Goal: Check status: Check status

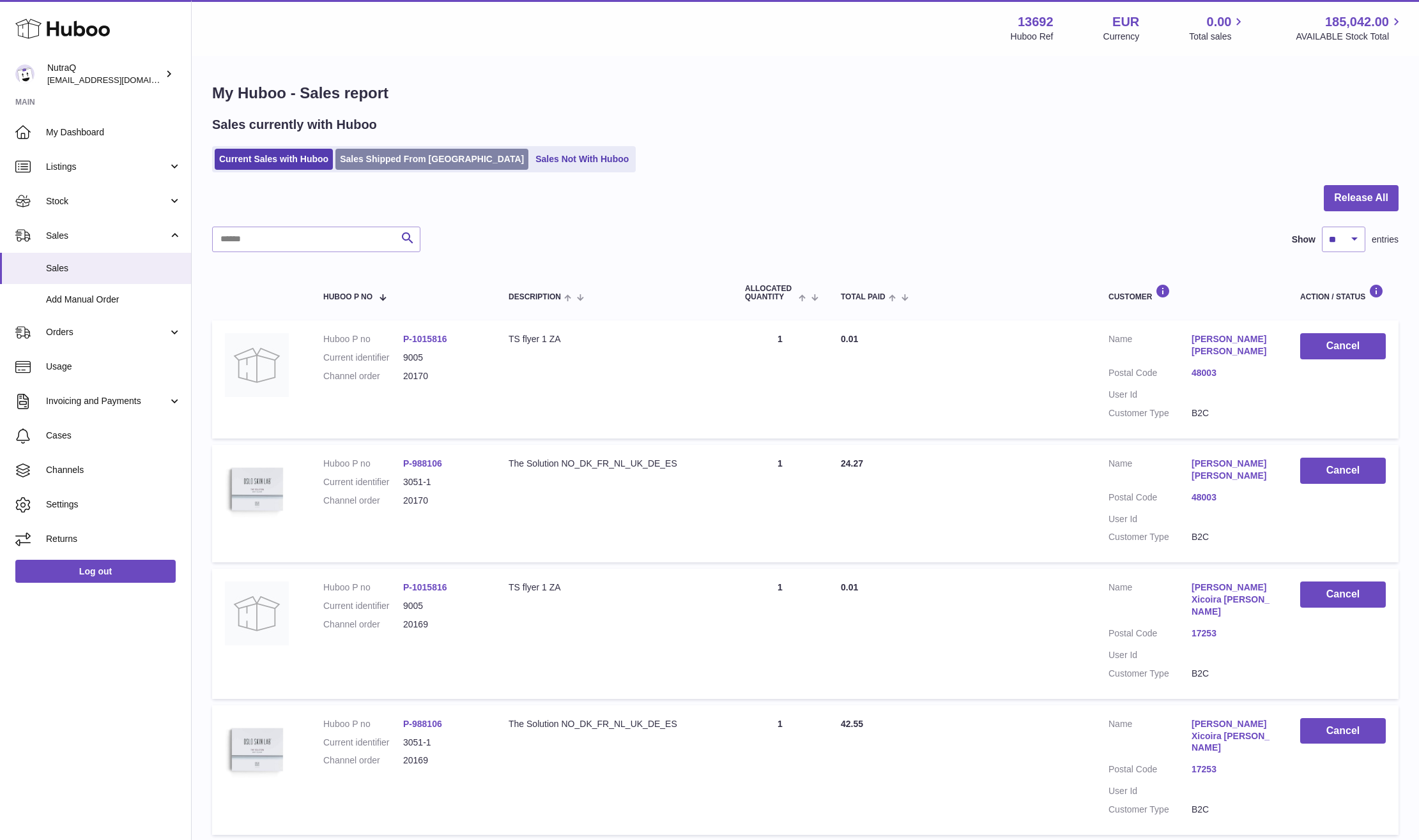
click at [433, 163] on link "Sales Shipped From [GEOGRAPHIC_DATA]" at bounding box center [432, 159] width 193 height 21
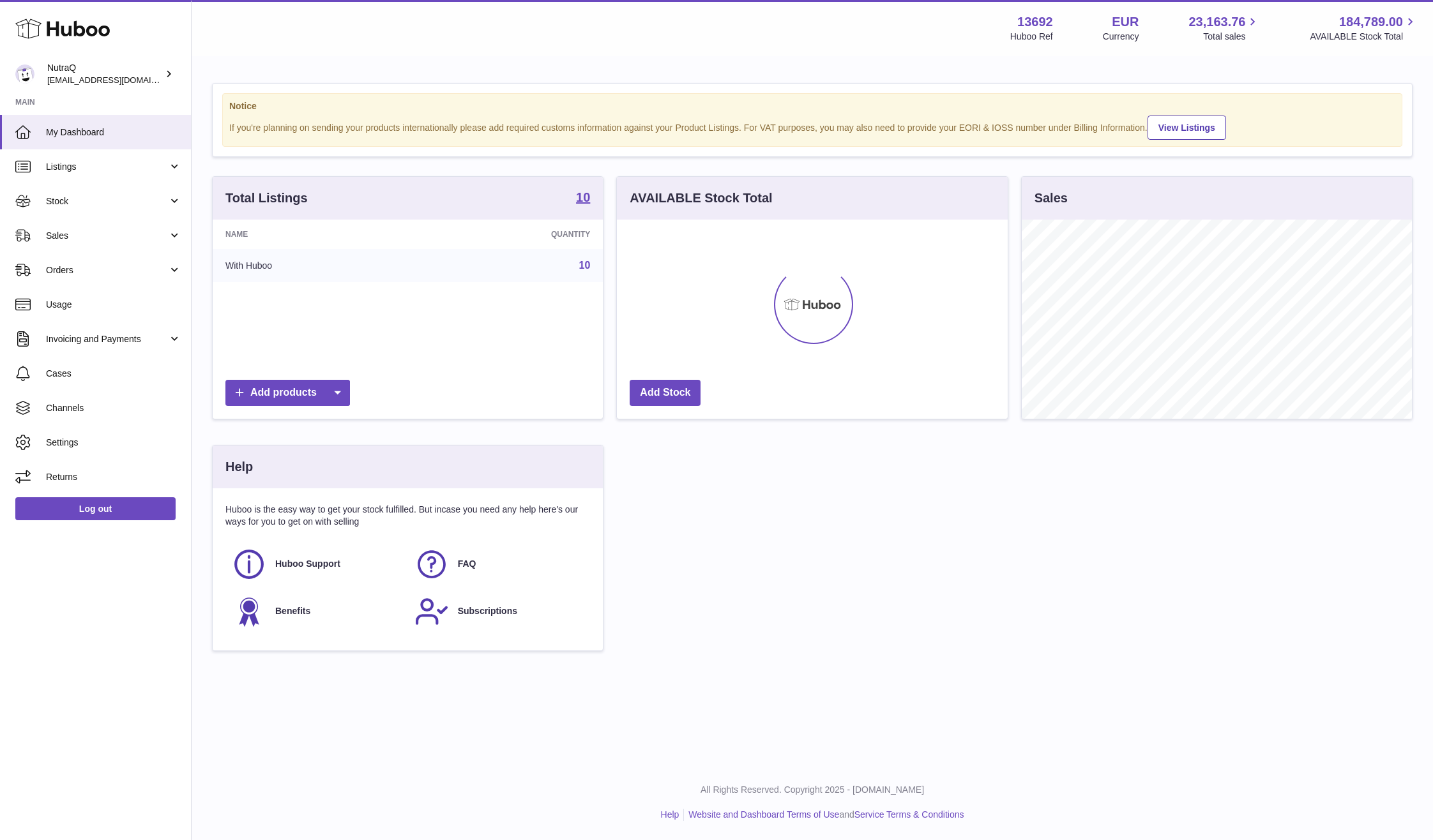
scroll to position [199, 391]
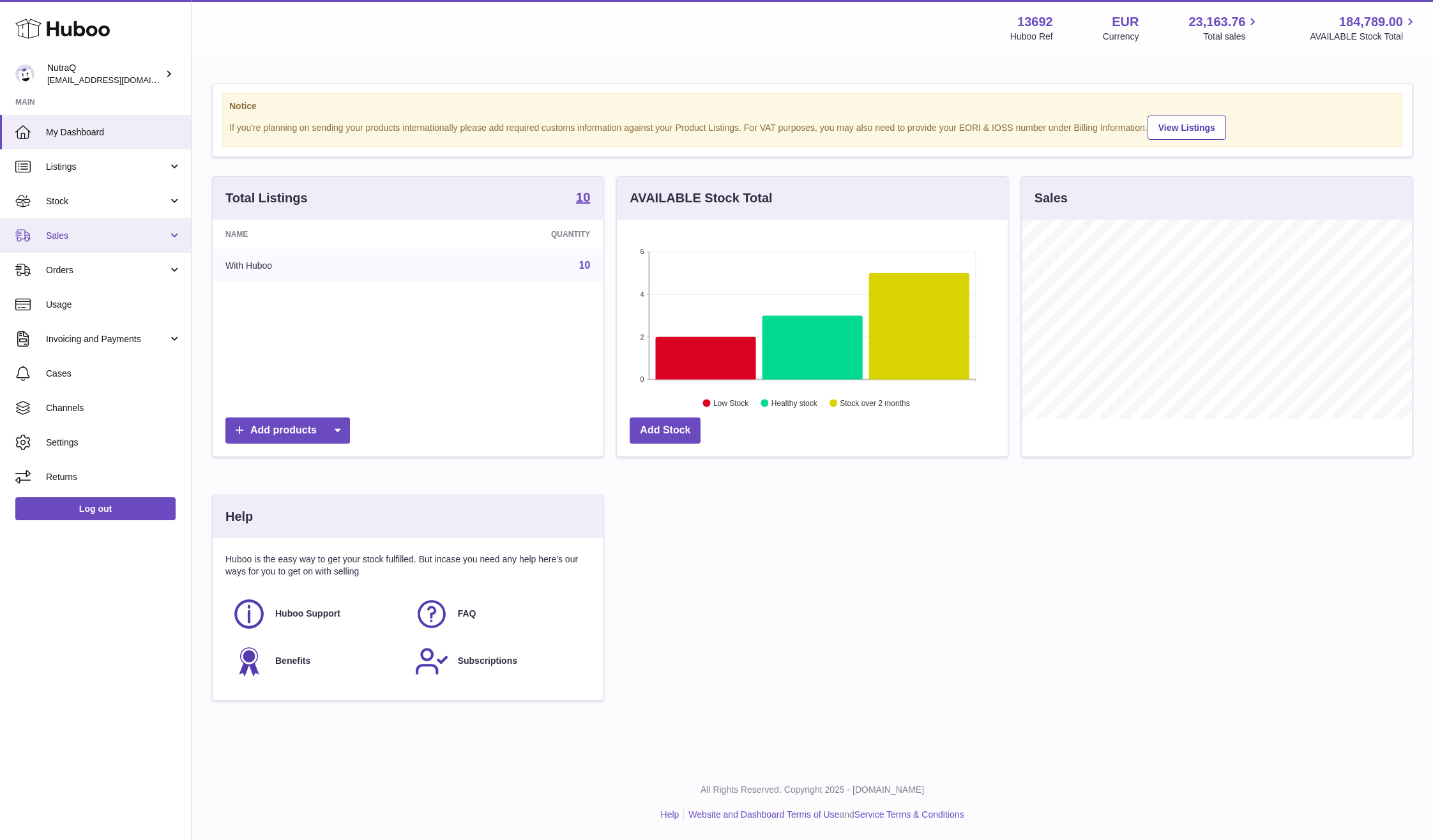
click at [111, 230] on span "Sales" at bounding box center [107, 236] width 122 height 12
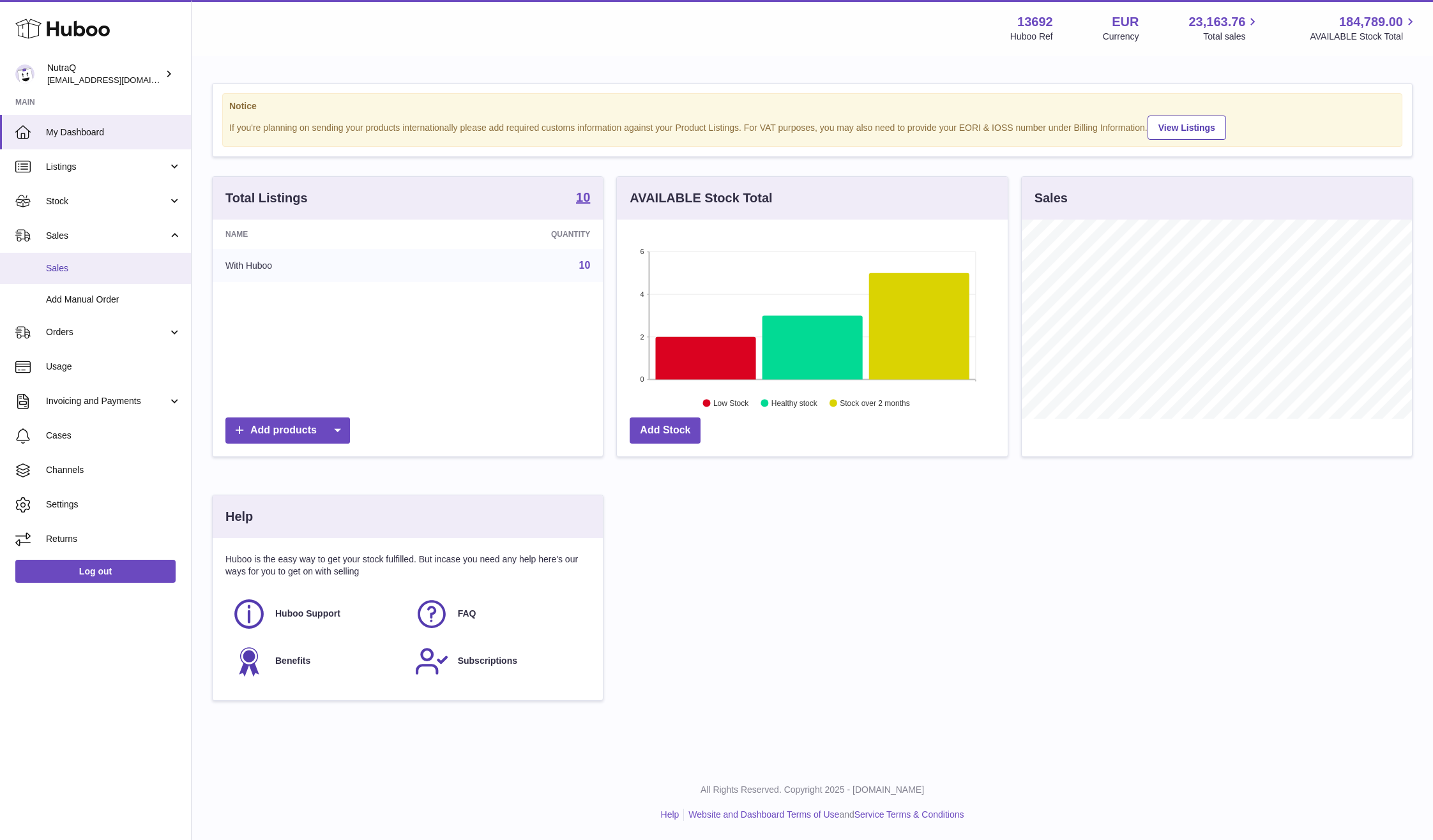
click at [77, 265] on span "Sales" at bounding box center [114, 268] width 136 height 12
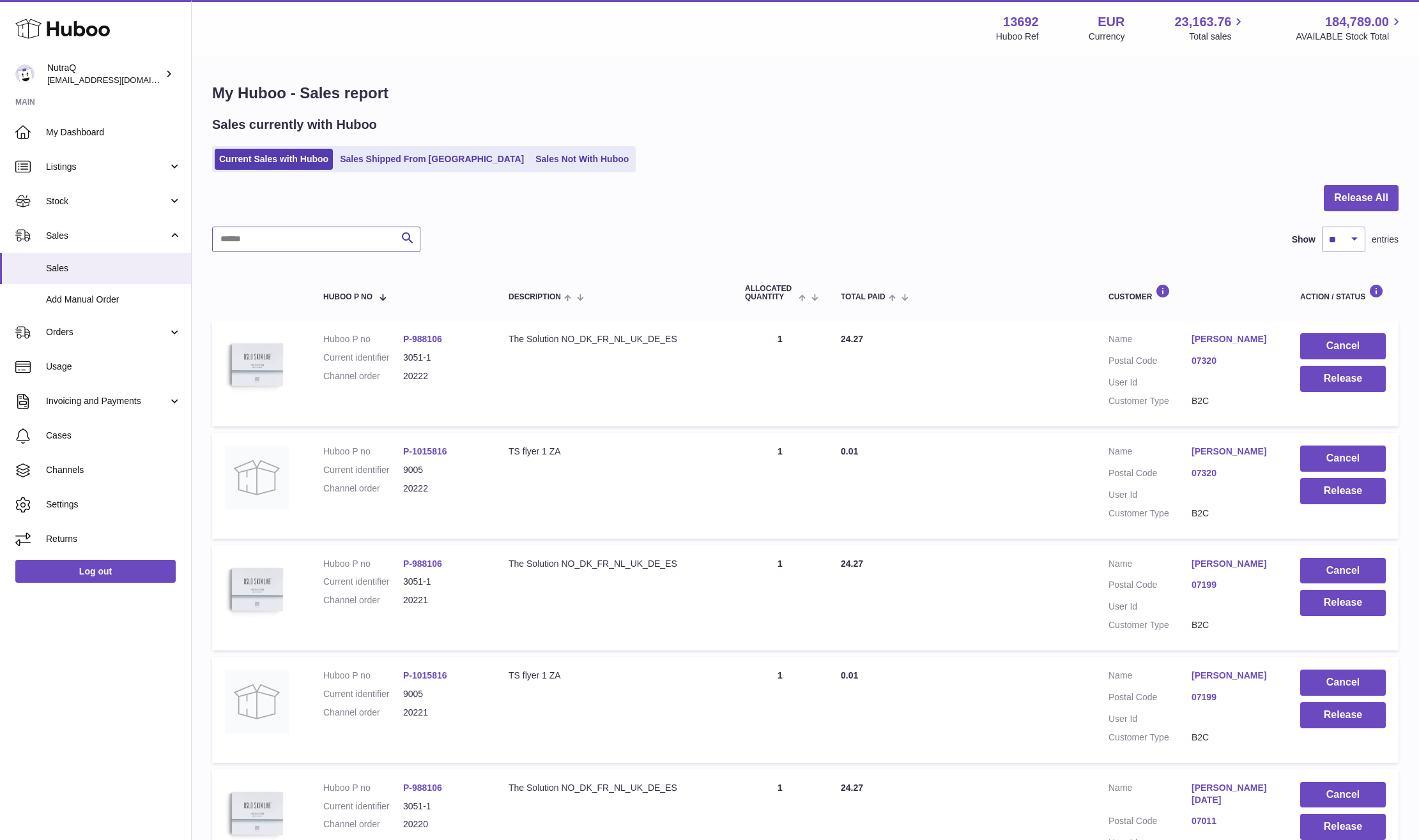
drag, startPoint x: 271, startPoint y: 233, endPoint x: 271, endPoint y: 246, distance: 13.0
click at [271, 233] on input "text" at bounding box center [316, 240] width 208 height 26
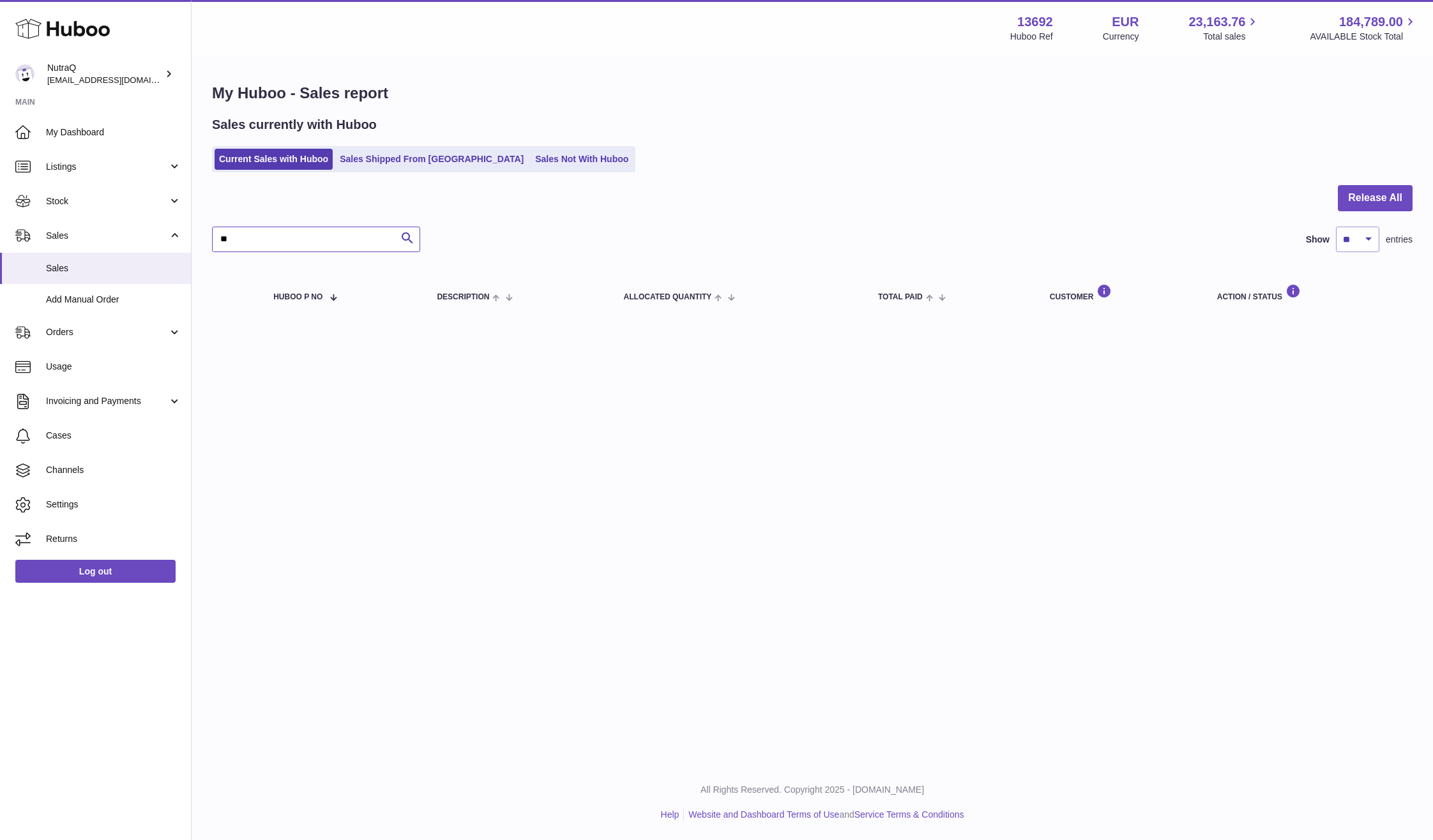
type input "*"
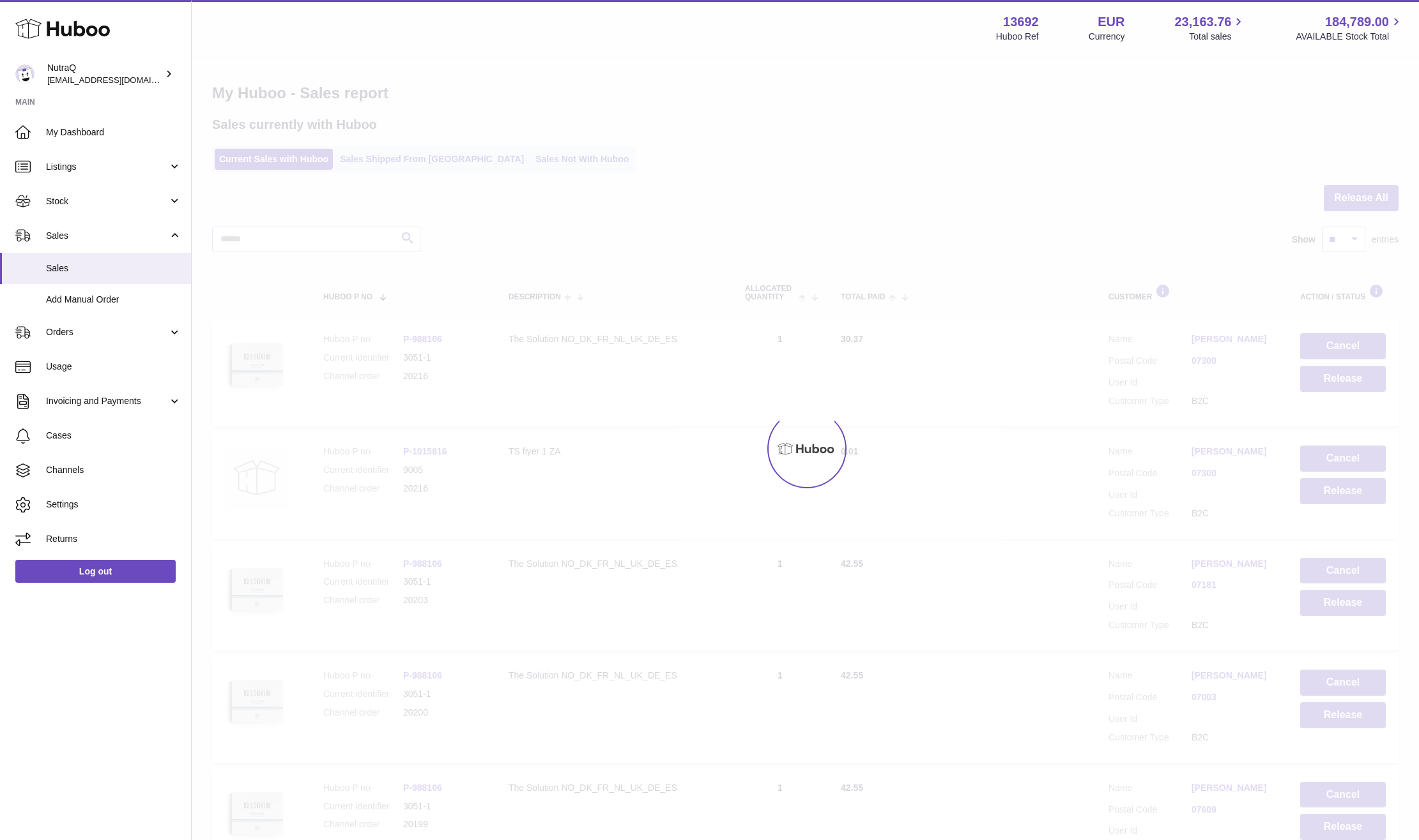
drag, startPoint x: 402, startPoint y: 154, endPoint x: 402, endPoint y: 163, distance: 9.0
click at [402, 154] on div at bounding box center [805, 449] width 1227 height 783
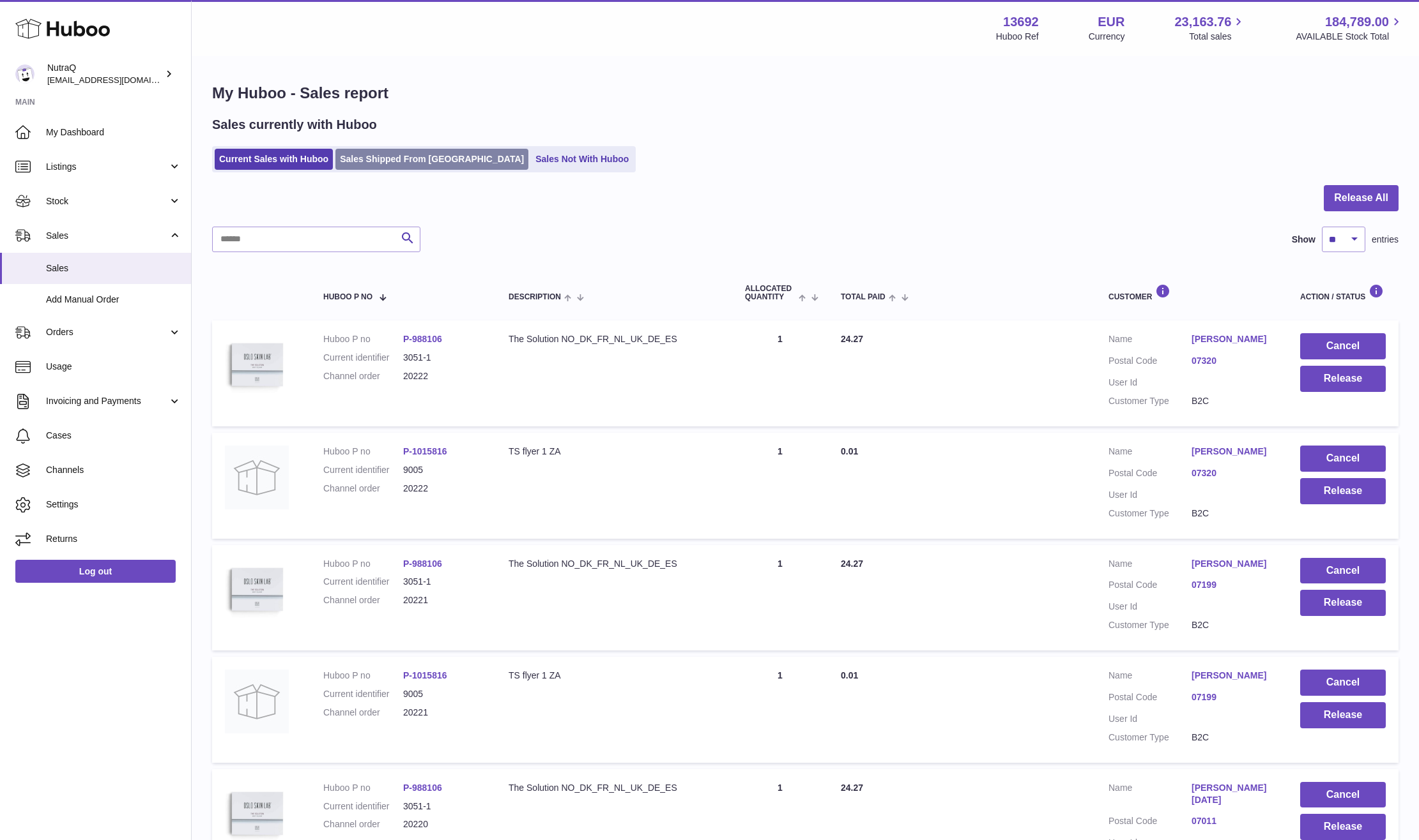
click at [400, 163] on link "Sales Shipped From [GEOGRAPHIC_DATA]" at bounding box center [432, 159] width 193 height 21
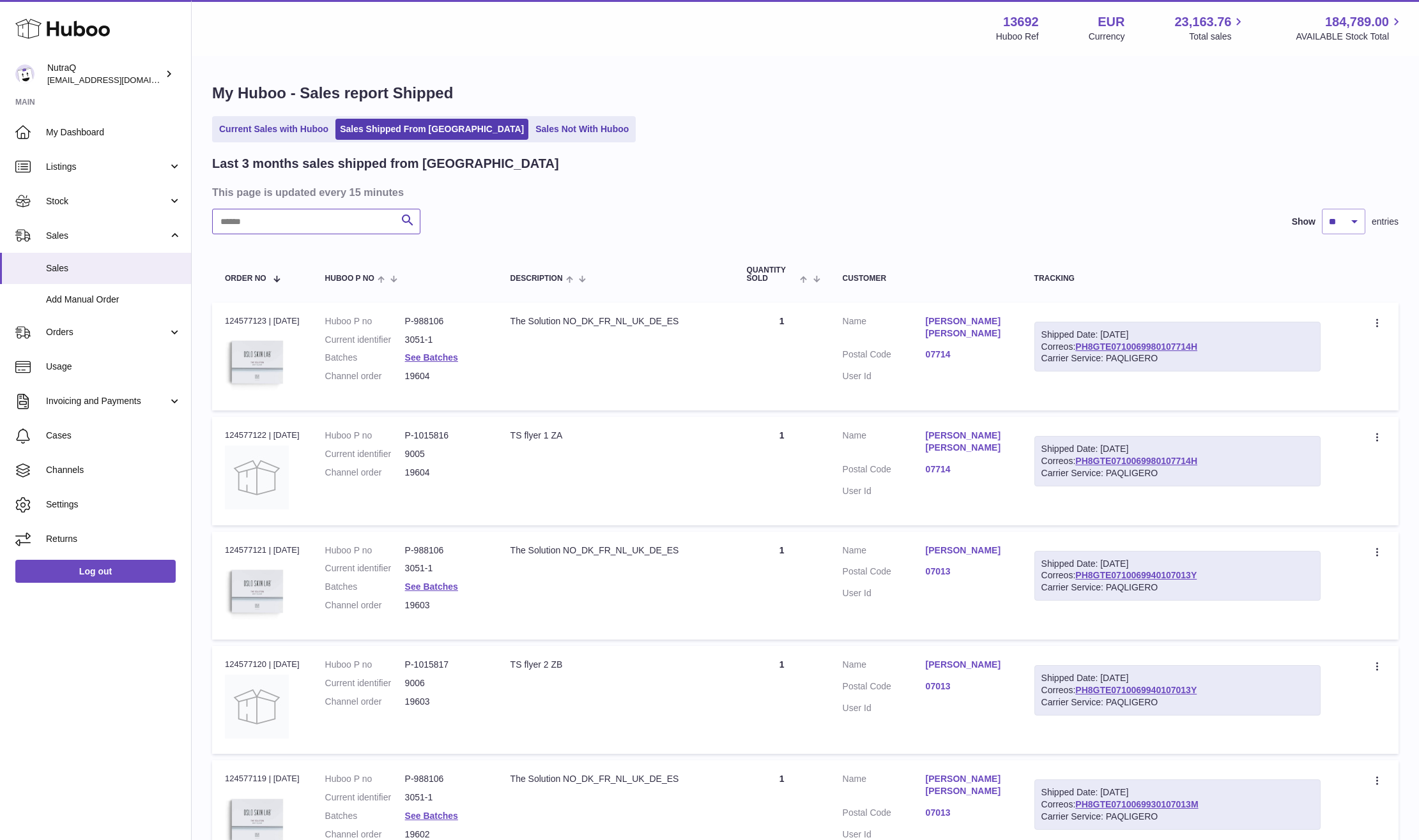
click at [305, 224] on input "text" at bounding box center [316, 222] width 208 height 26
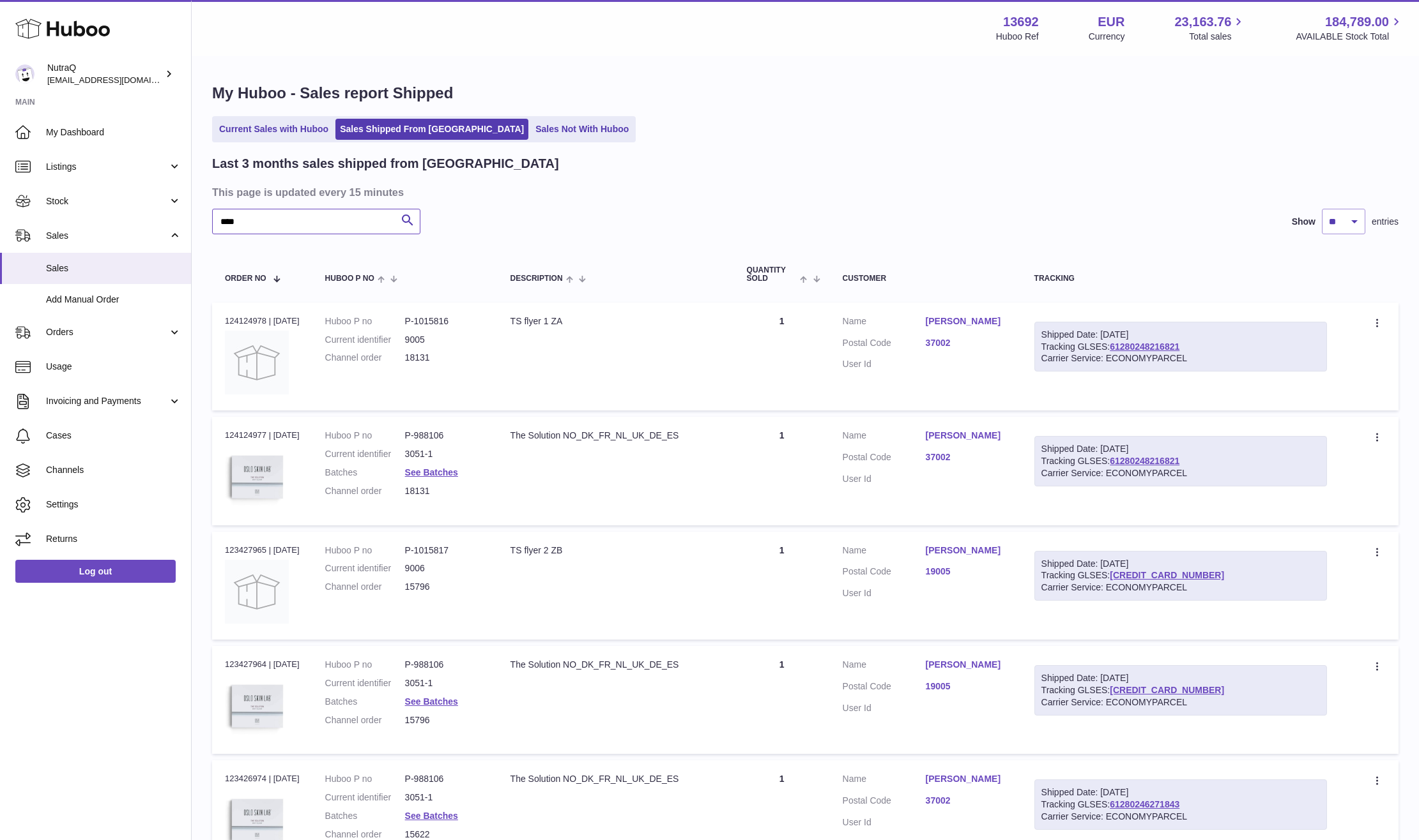
type input "****"
